Goal: Task Accomplishment & Management: Use online tool/utility

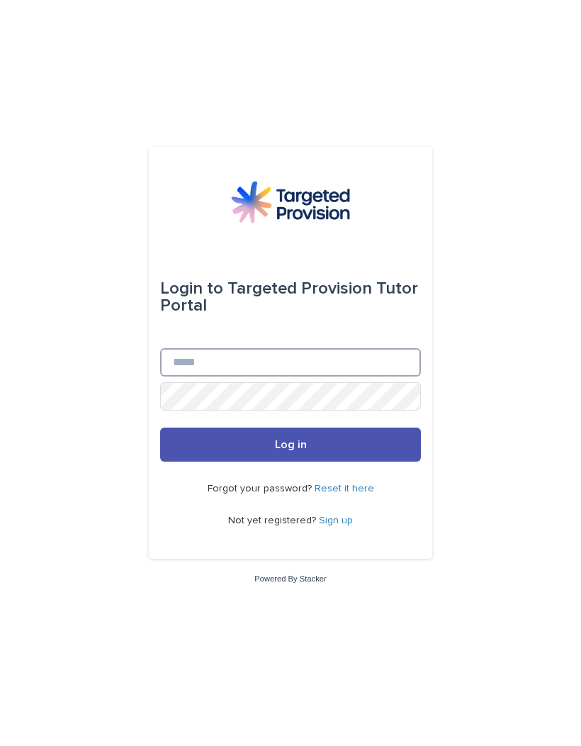
click at [187, 376] on input "Email" at bounding box center [290, 362] width 261 height 28
type input "*"
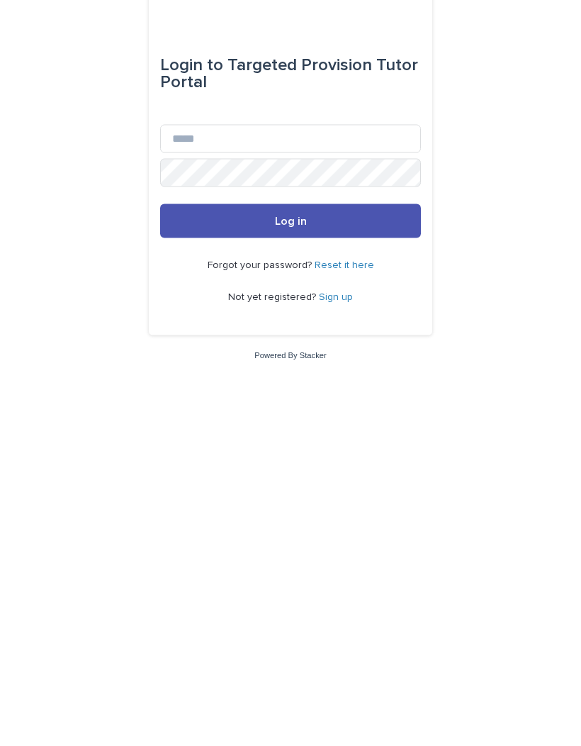
click at [288, 427] on button "Log in" at bounding box center [290, 444] width 261 height 34
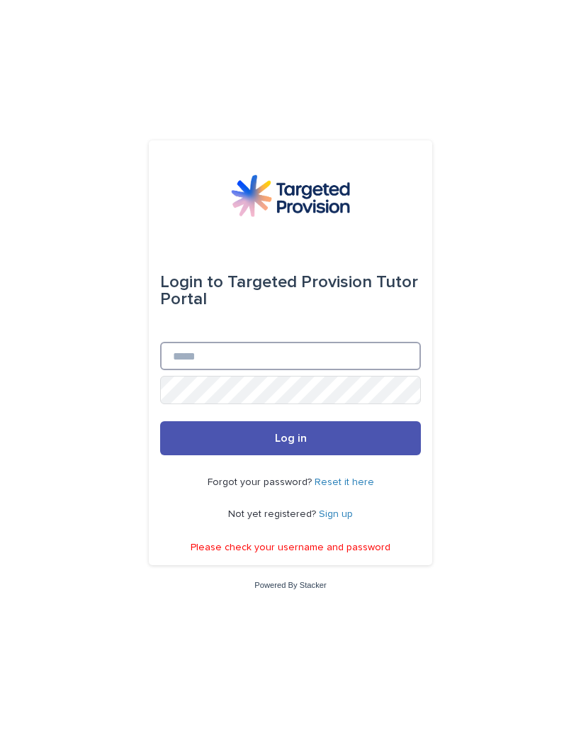
click at [182, 370] on input "Email" at bounding box center [290, 356] width 261 height 28
type input "**********"
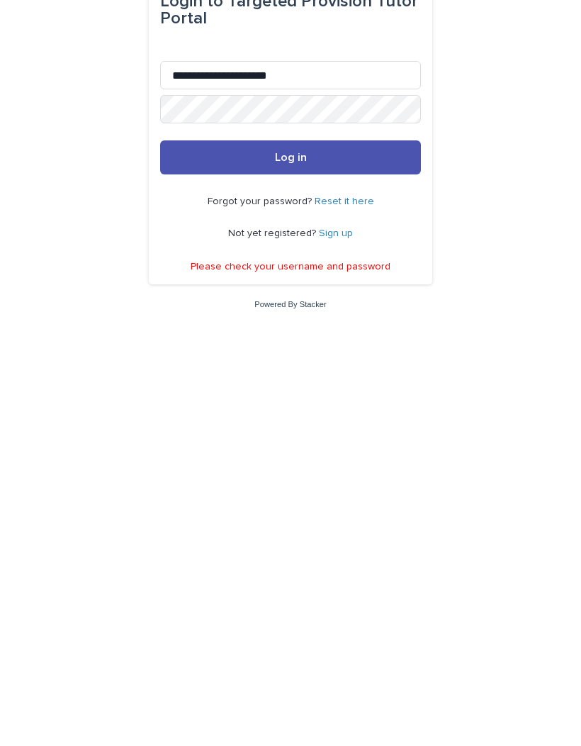
click at [308, 421] on button "Log in" at bounding box center [290, 438] width 261 height 34
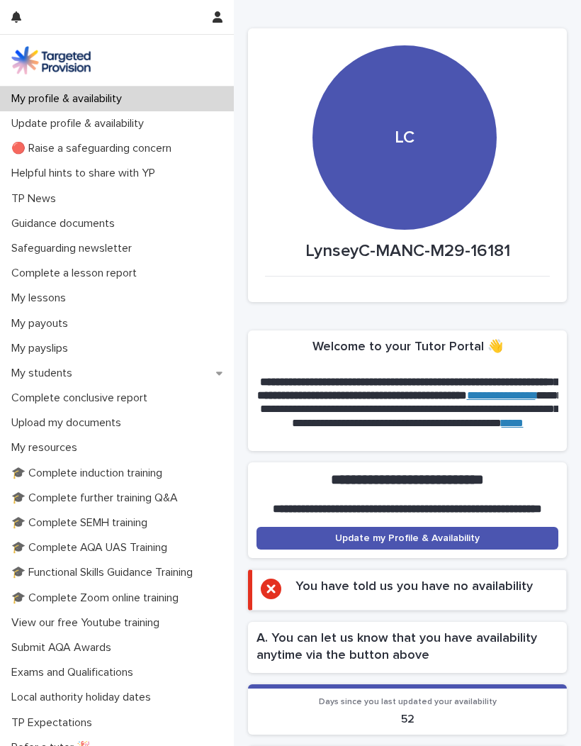
click at [63, 380] on div "My students" at bounding box center [117, 373] width 234 height 25
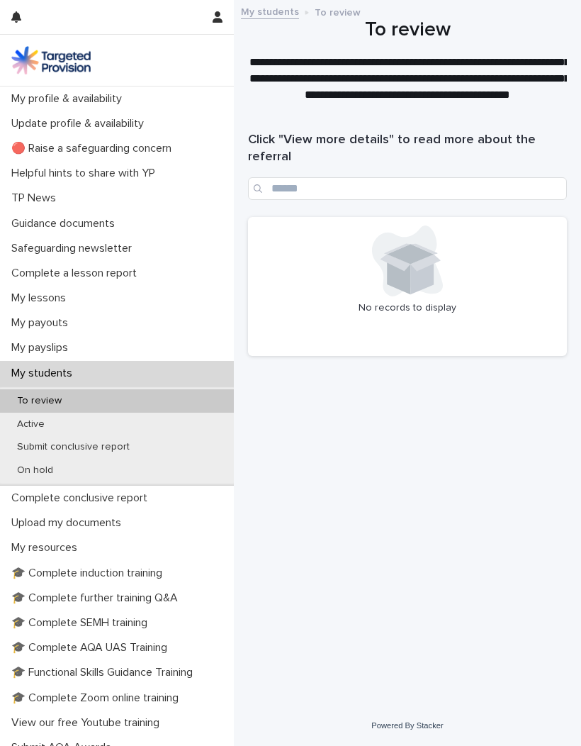
click at [33, 418] on p "Active" at bounding box center [31, 424] width 50 height 12
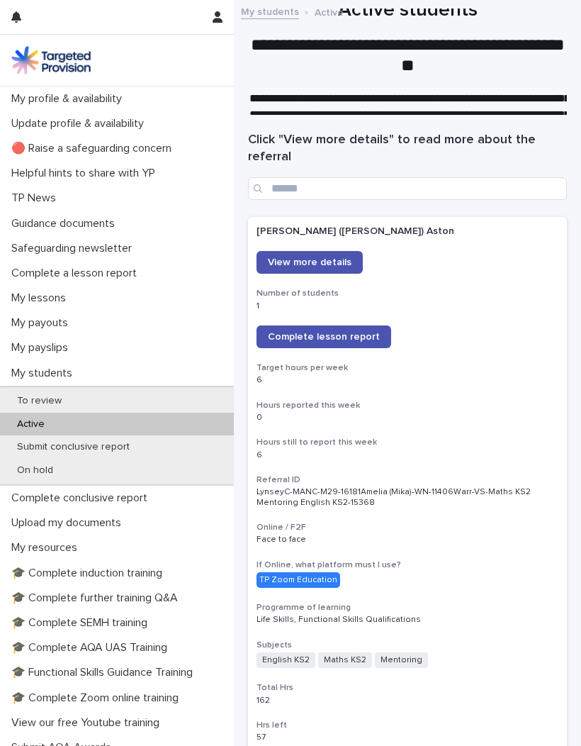
click at [362, 333] on span "Complete lesson report" at bounding box center [324, 337] width 112 height 10
